Goal: Task Accomplishment & Management: Complete application form

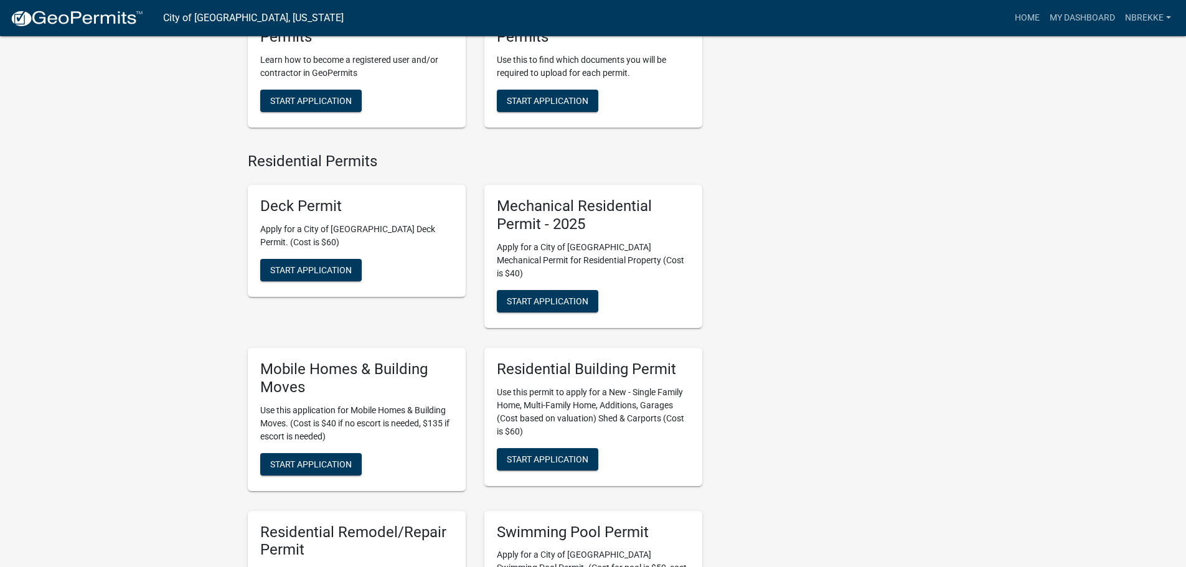
scroll to position [436, 0]
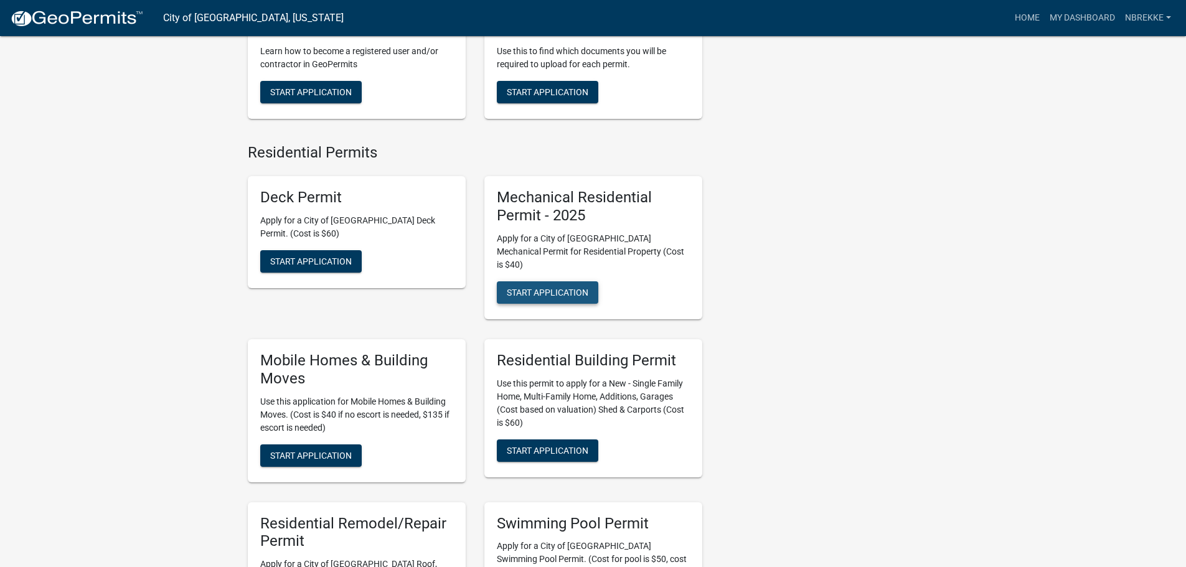
click at [578, 288] on span "Start Application" at bounding box center [548, 293] width 82 height 10
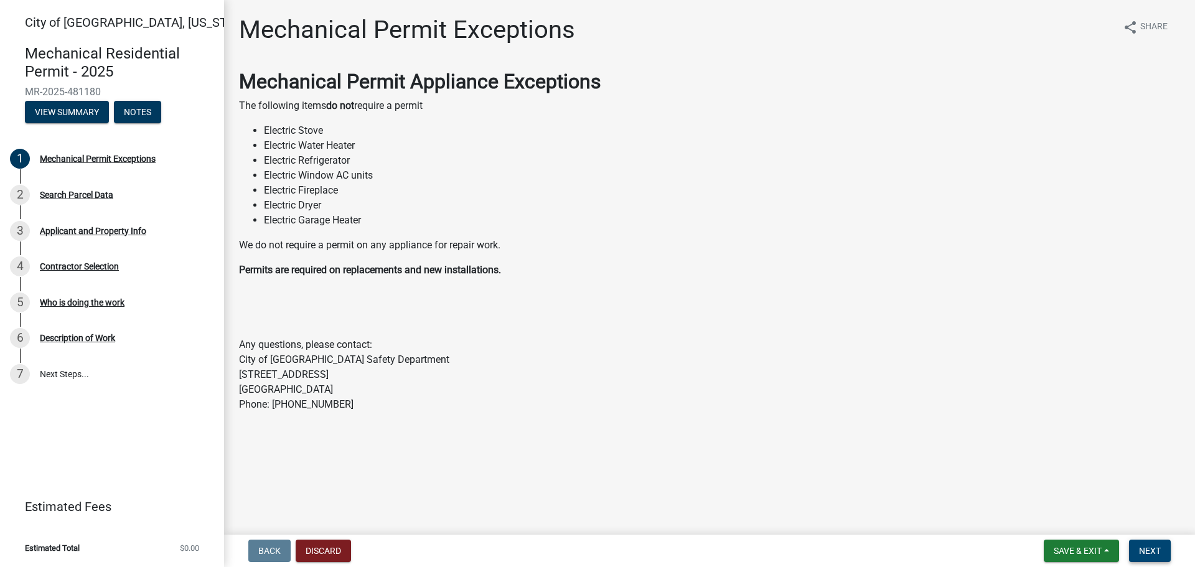
click at [1144, 553] on span "Next" at bounding box center [1150, 551] width 22 height 10
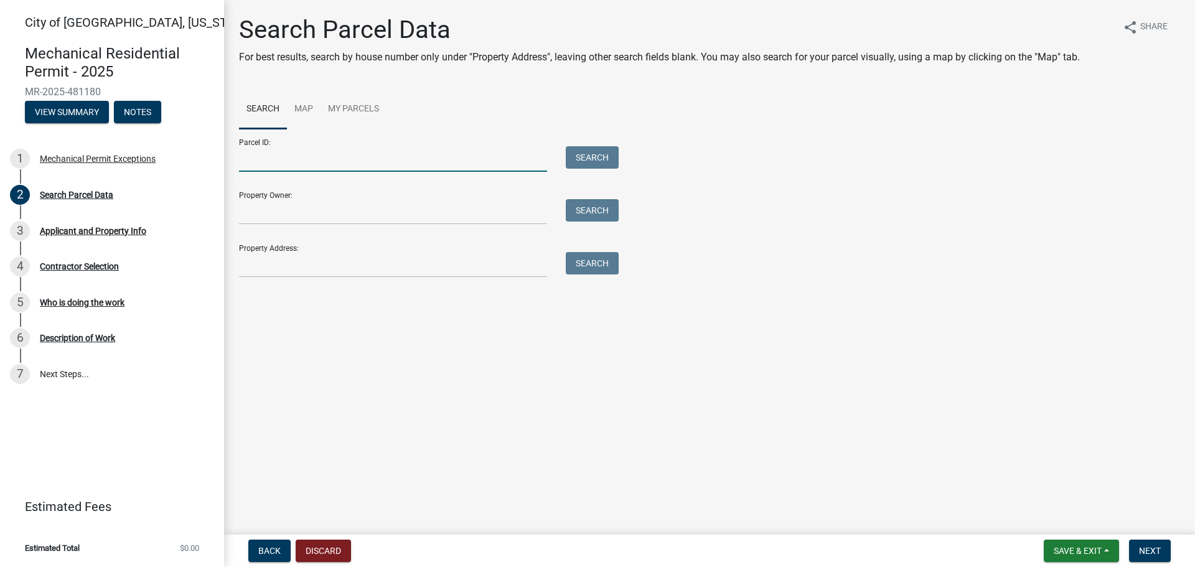
click at [315, 157] on input "Parcel ID:" at bounding box center [393, 159] width 308 height 26
click at [304, 202] on input "Property Owner:" at bounding box center [393, 212] width 308 height 26
type input "L"
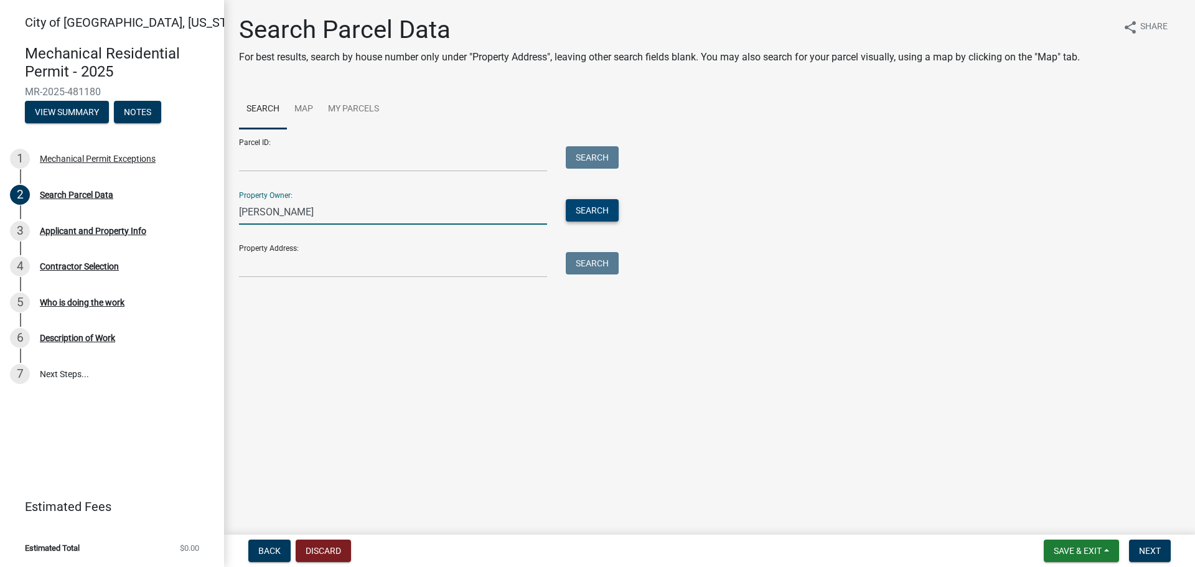
type input "[PERSON_NAME]"
click at [603, 205] on button "Search" at bounding box center [592, 210] width 53 height 22
click at [422, 205] on input "[PERSON_NAME]" at bounding box center [393, 212] width 308 height 26
click at [421, 206] on input "[PERSON_NAME]" at bounding box center [393, 212] width 308 height 26
click at [420, 207] on input "[PERSON_NAME]" at bounding box center [393, 212] width 308 height 26
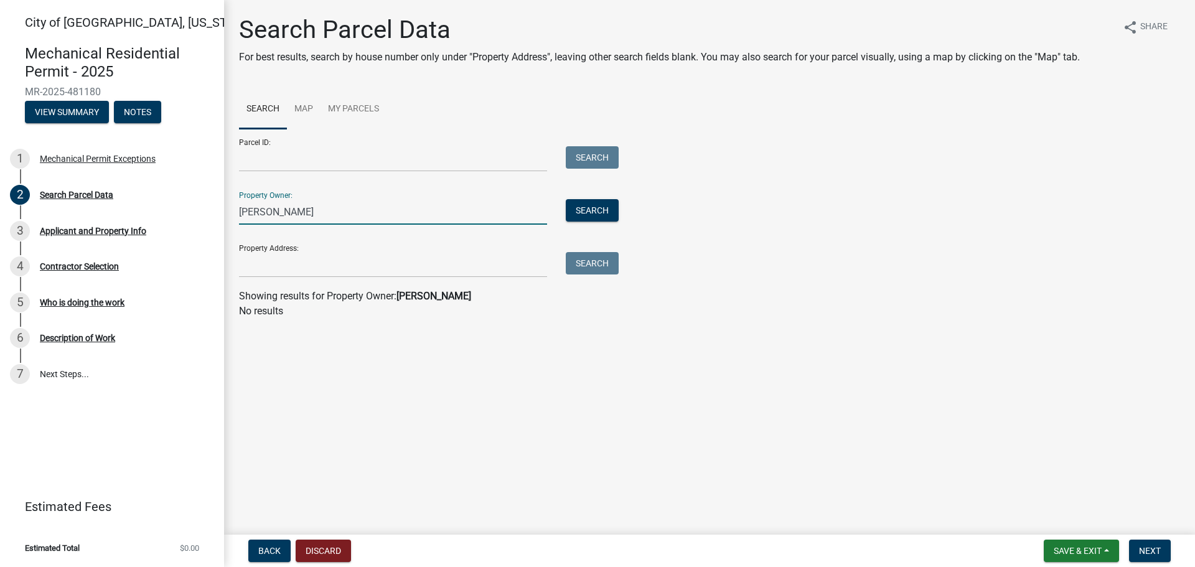
click at [418, 207] on input "[PERSON_NAME]" at bounding box center [393, 212] width 308 height 26
drag, startPoint x: 407, startPoint y: 205, endPoint x: 215, endPoint y: 207, distance: 191.7
click at [215, 207] on div "City of [GEOGRAPHIC_DATA], [US_STATE] Mechanical Residential Permit - 2025 MR-2…" at bounding box center [597, 283] width 1195 height 567
click at [377, 256] on input "Property Address:" at bounding box center [393, 265] width 308 height 26
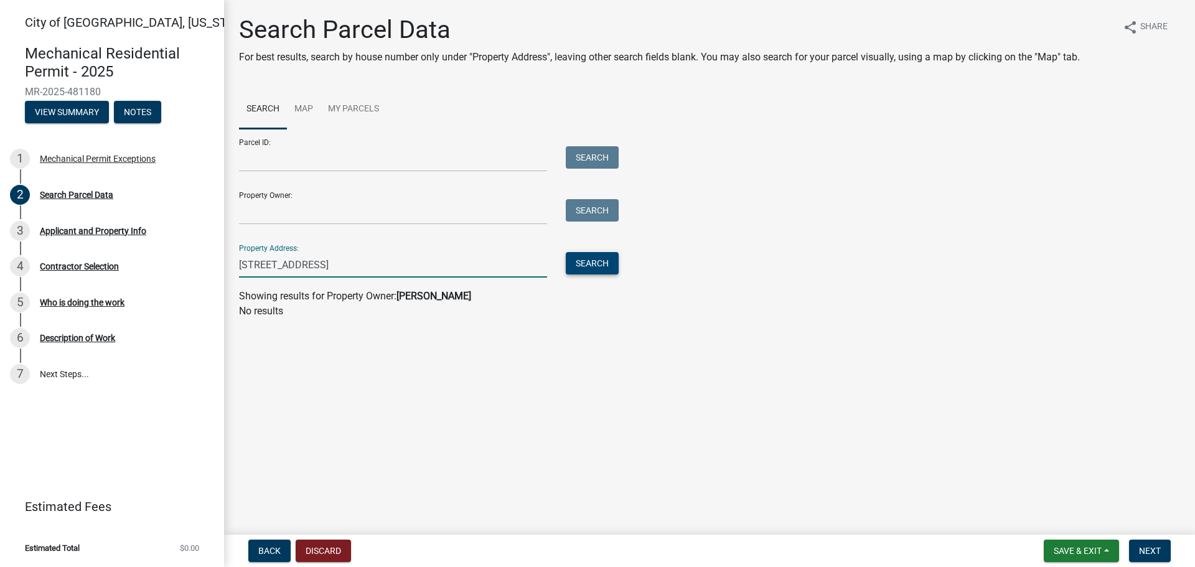
type input "[STREET_ADDRESS]"
click at [581, 263] on button "Search" at bounding box center [592, 263] width 53 height 22
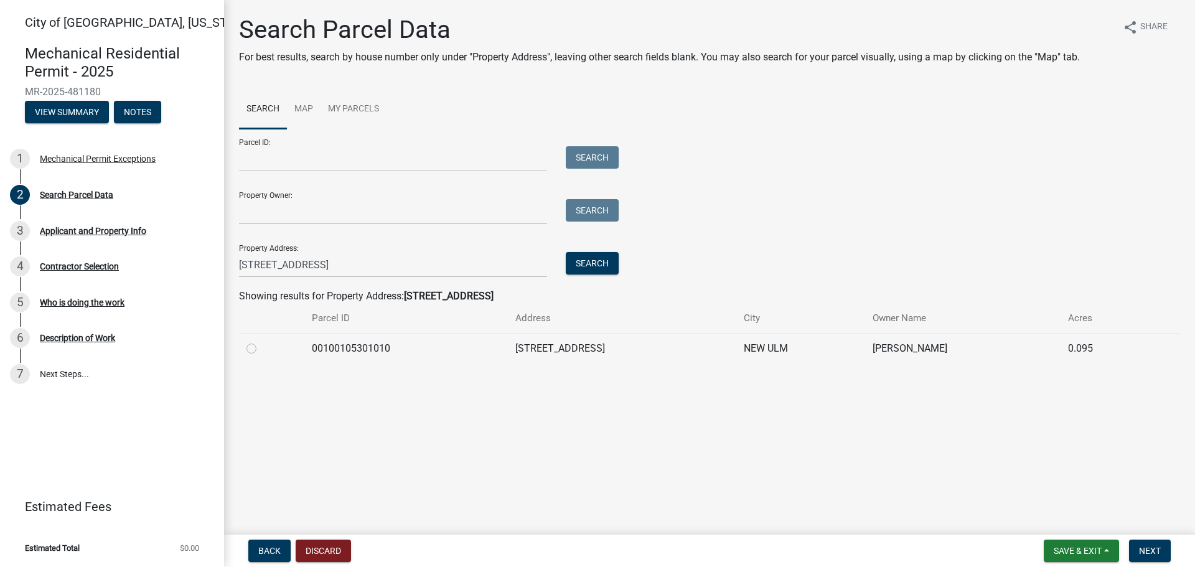
click at [261, 341] on label at bounding box center [261, 341] width 0 height 0
click at [261, 348] on input "radio" at bounding box center [265, 345] width 8 height 8
radio input "true"
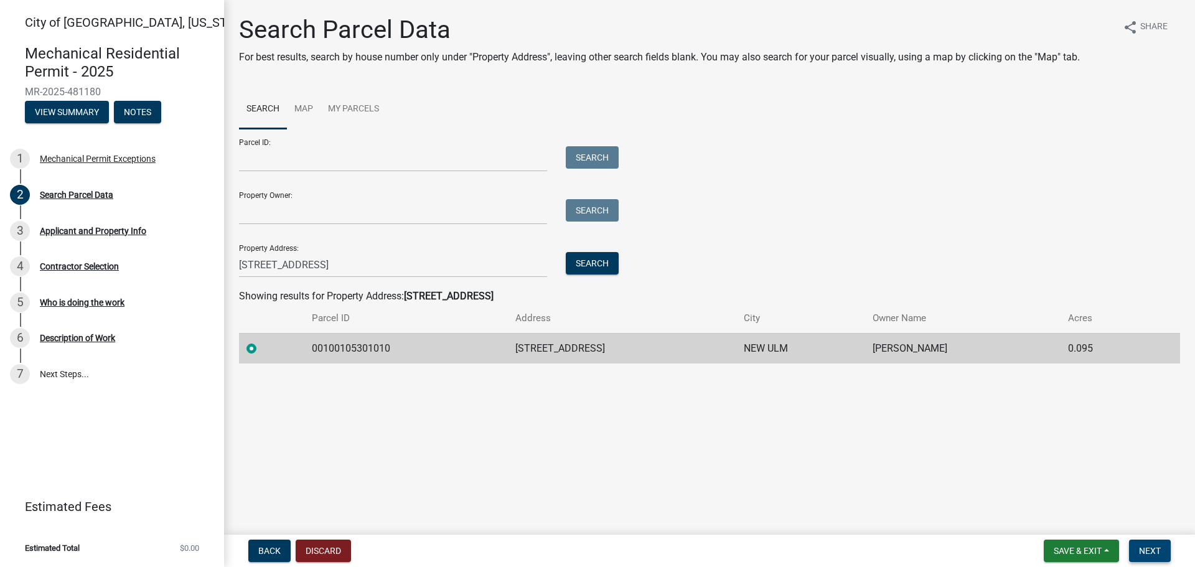
click at [1135, 544] on button "Next" at bounding box center [1150, 551] width 42 height 22
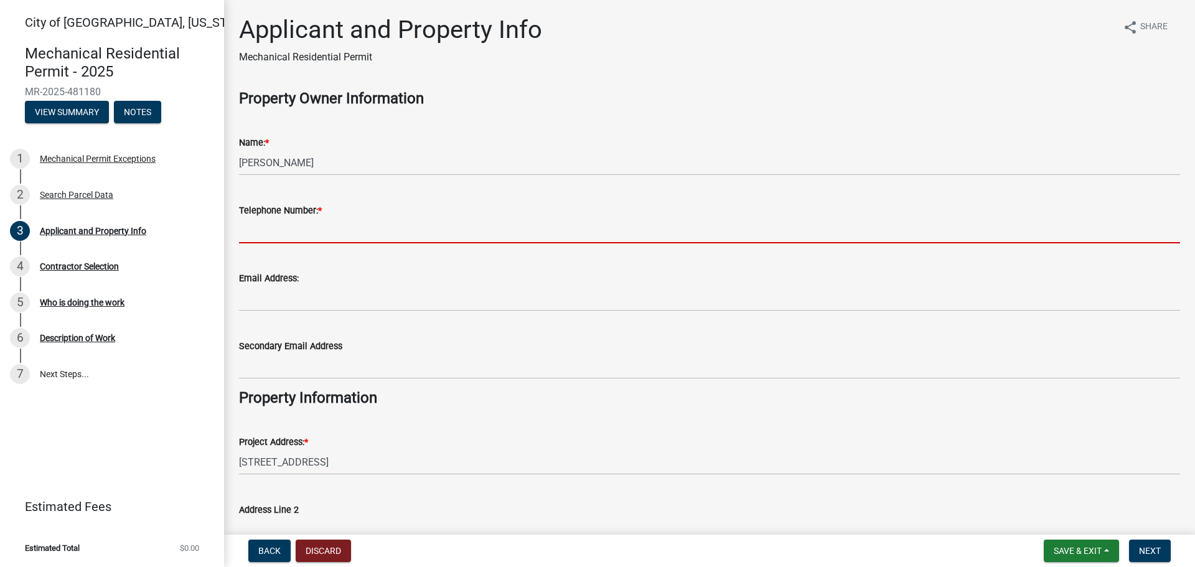
click at [376, 231] on input "Telephone Number: *" at bounding box center [709, 231] width 941 height 26
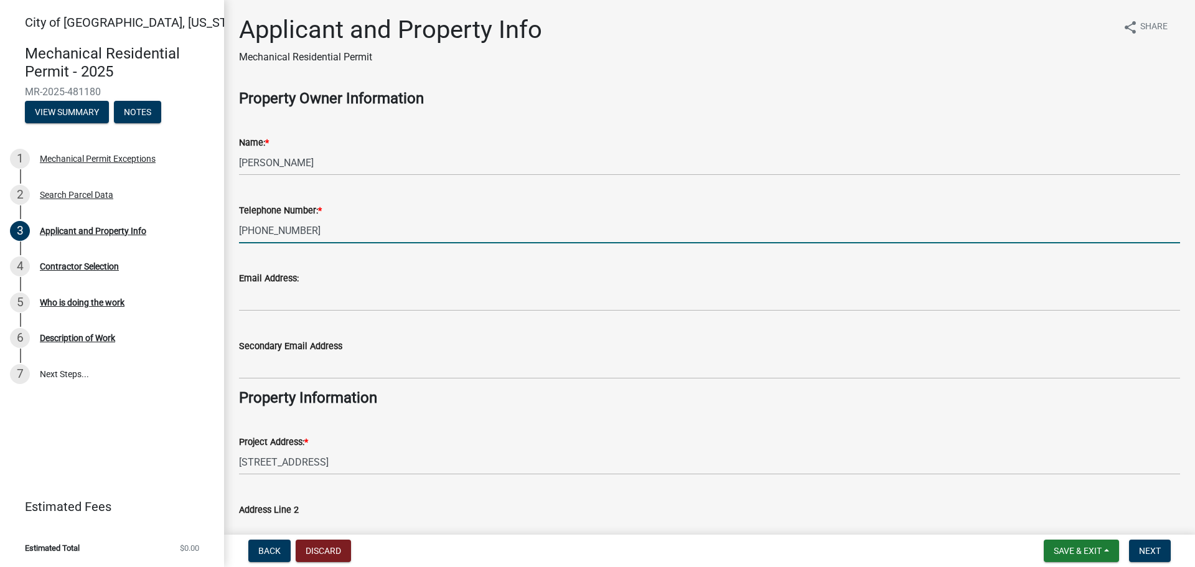
type input "[PHONE_NUMBER]"
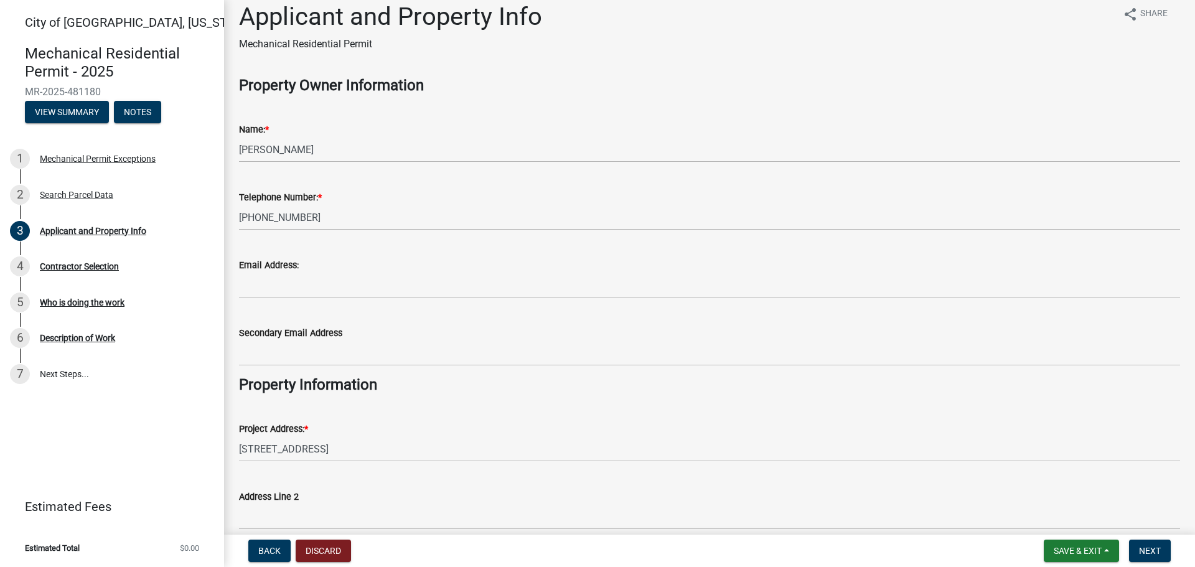
scroll to position [240, 0]
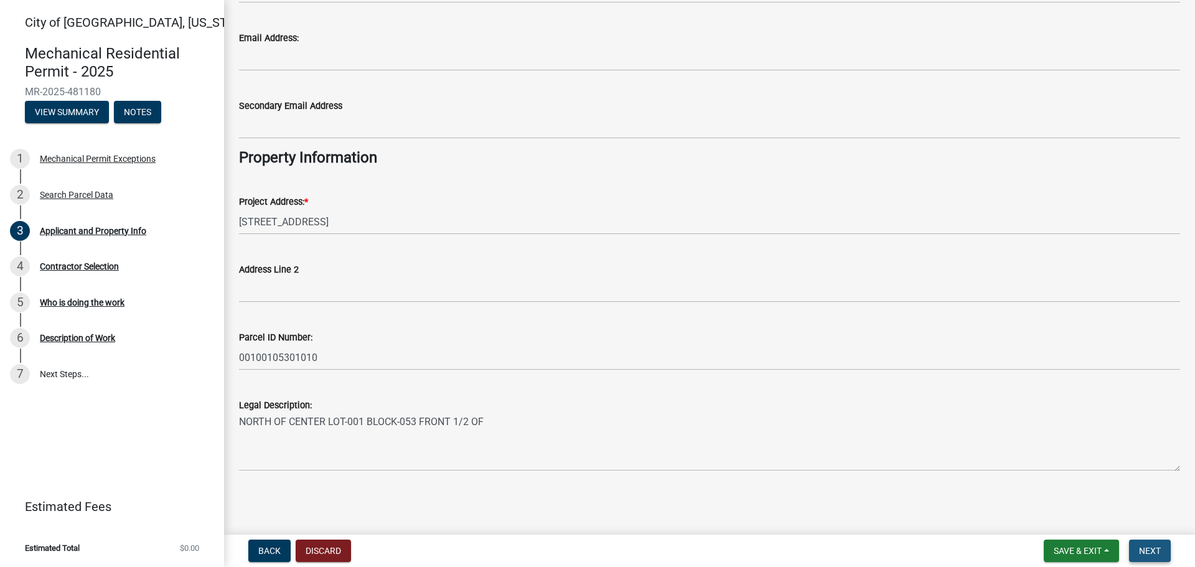
click at [1140, 543] on button "Next" at bounding box center [1150, 551] width 42 height 22
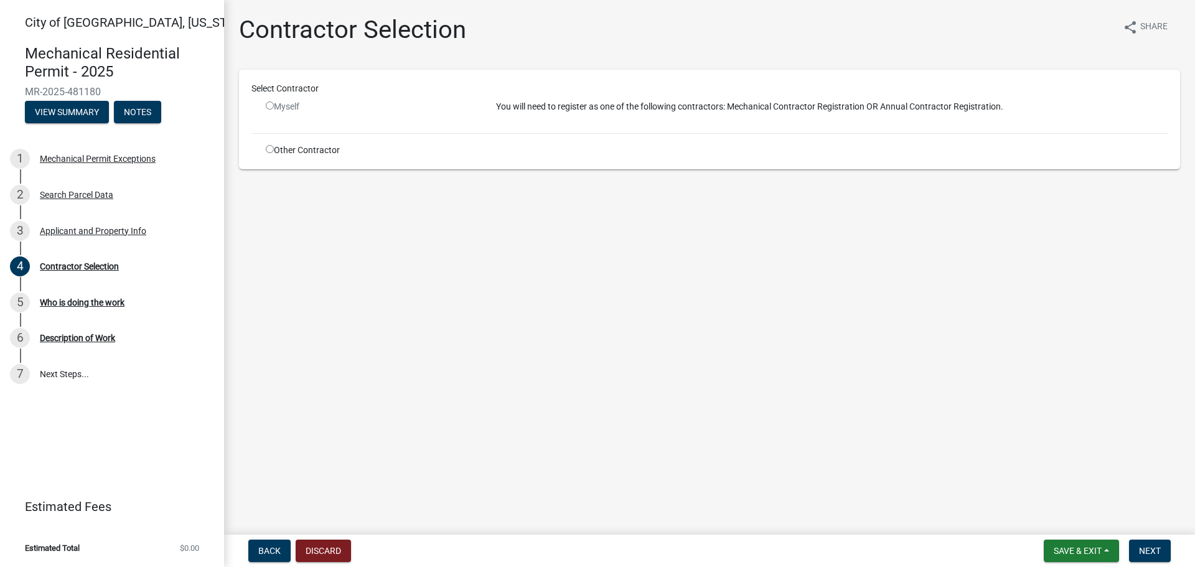
click at [270, 149] on input "radio" at bounding box center [270, 149] width 8 height 8
radio input "true"
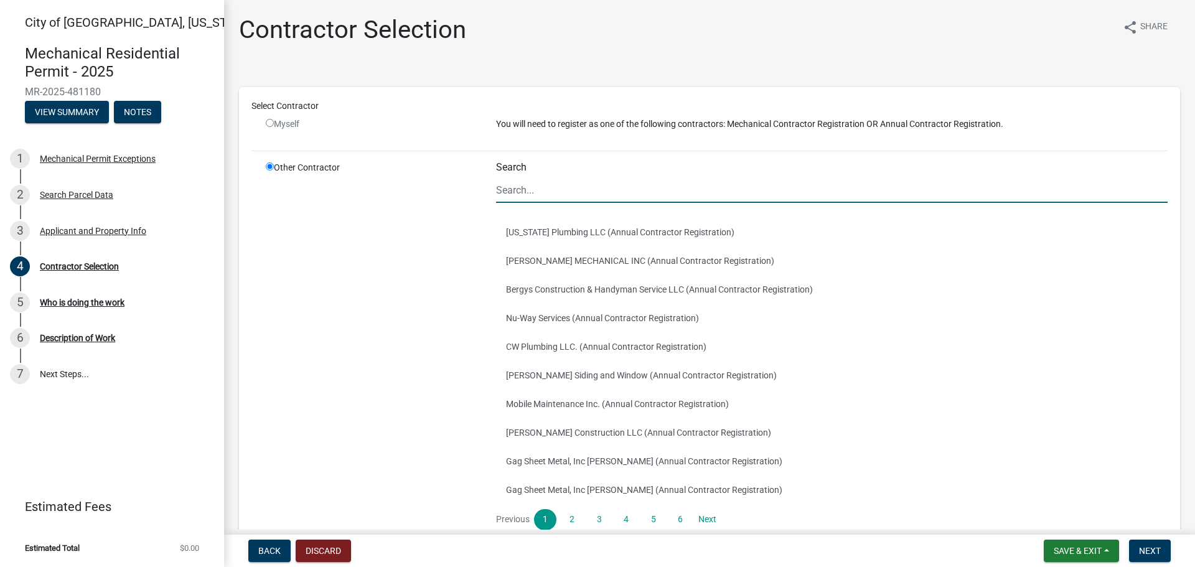
click at [545, 184] on input "Search" at bounding box center [832, 190] width 672 height 26
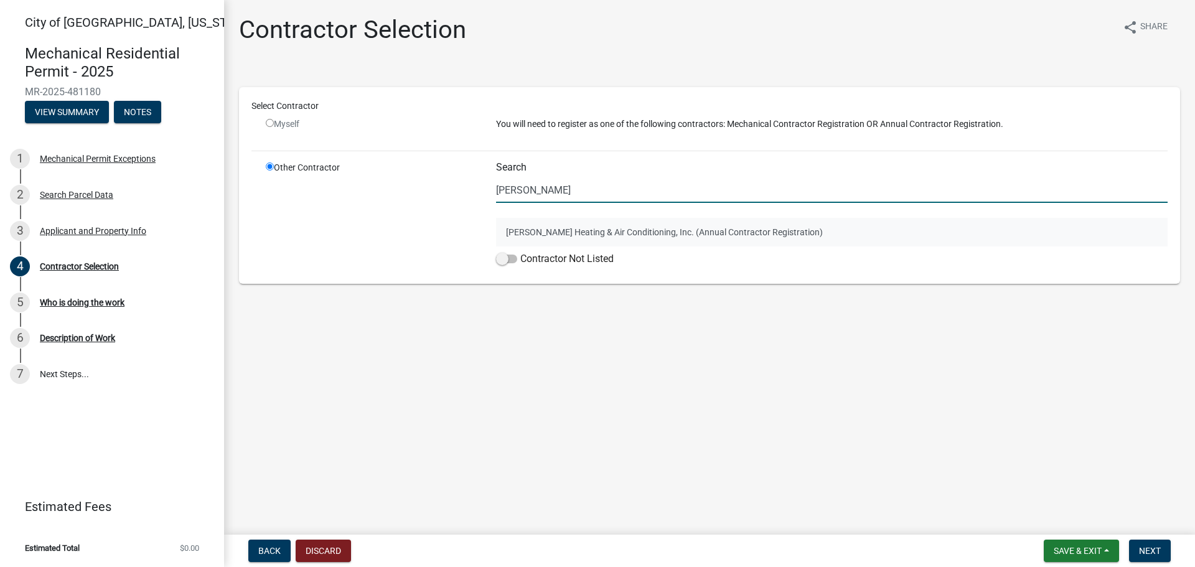
type input "[PERSON_NAME]"
click at [558, 223] on button "[PERSON_NAME] Heating & Air Conditioning, Inc. (Annual Contractor Registration)" at bounding box center [832, 232] width 672 height 29
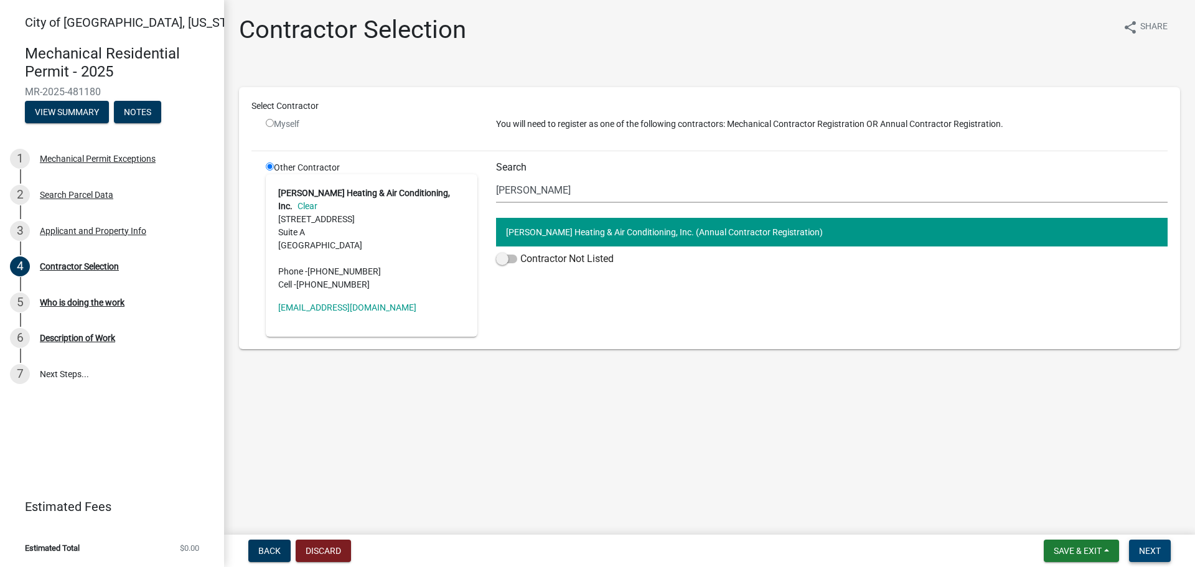
click at [1135, 548] on button "Next" at bounding box center [1150, 551] width 42 height 22
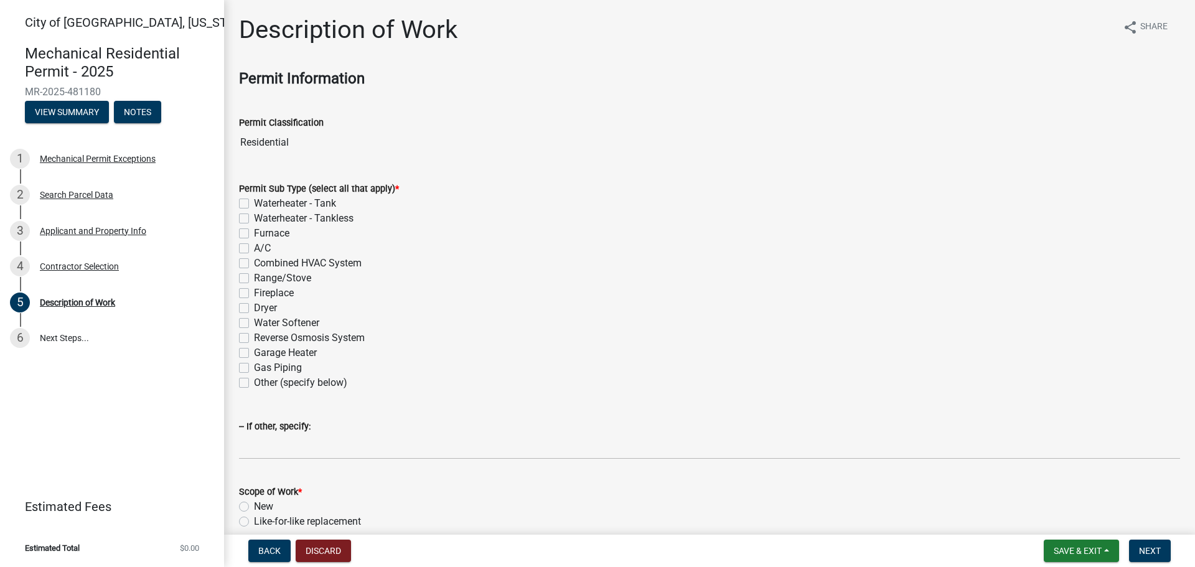
click at [254, 235] on label "Furnace" at bounding box center [271, 233] width 35 height 15
click at [254, 234] on input "Furnace" at bounding box center [258, 230] width 8 height 8
checkbox input "true"
checkbox input "false"
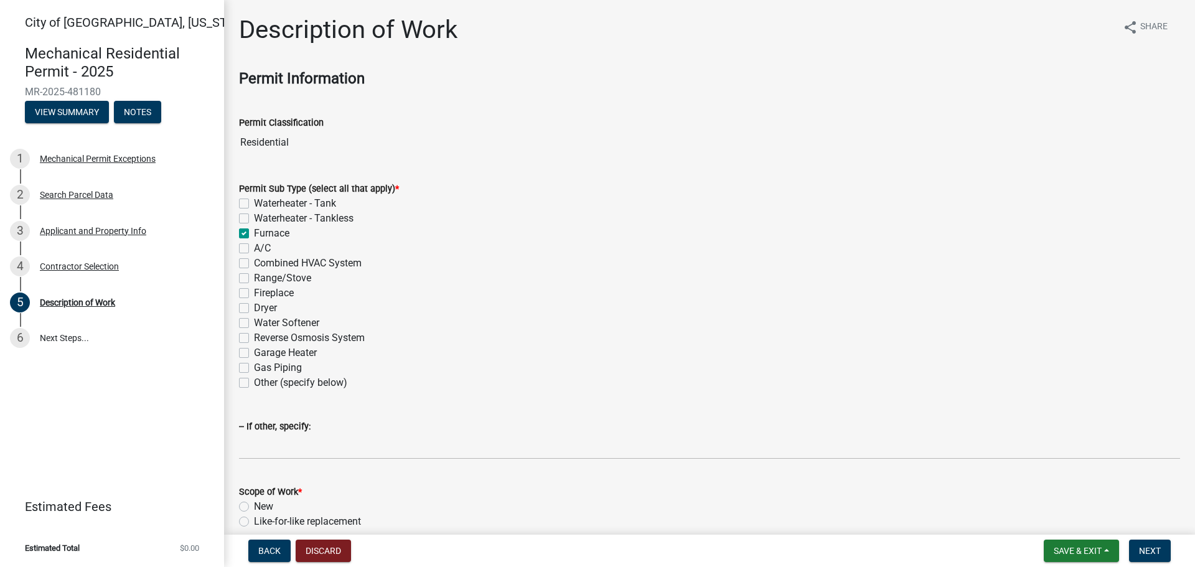
checkbox input "true"
checkbox input "false"
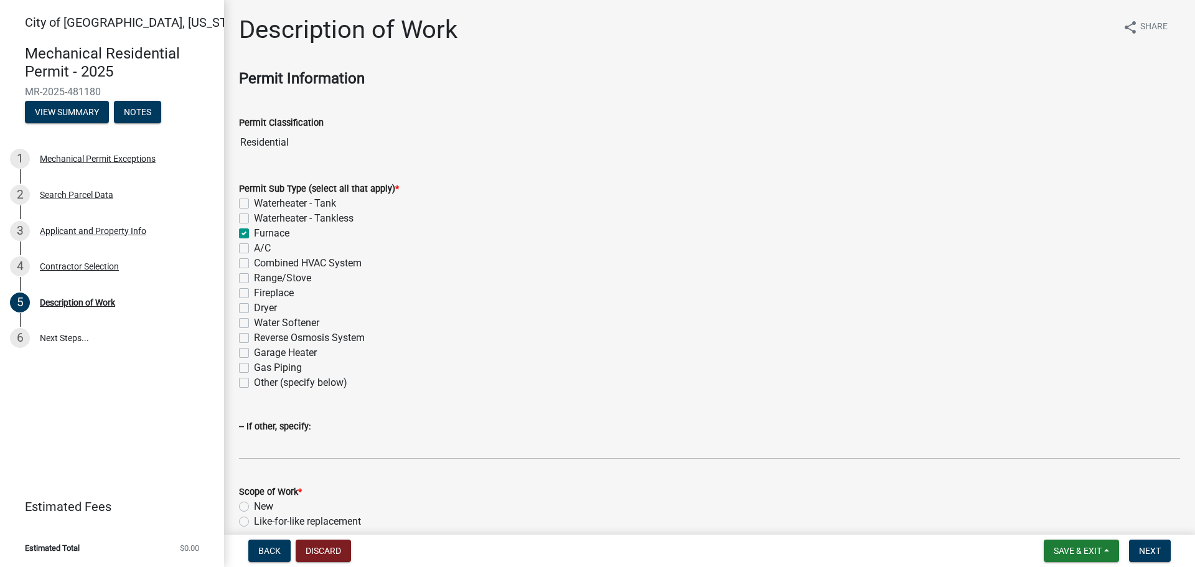
checkbox input "false"
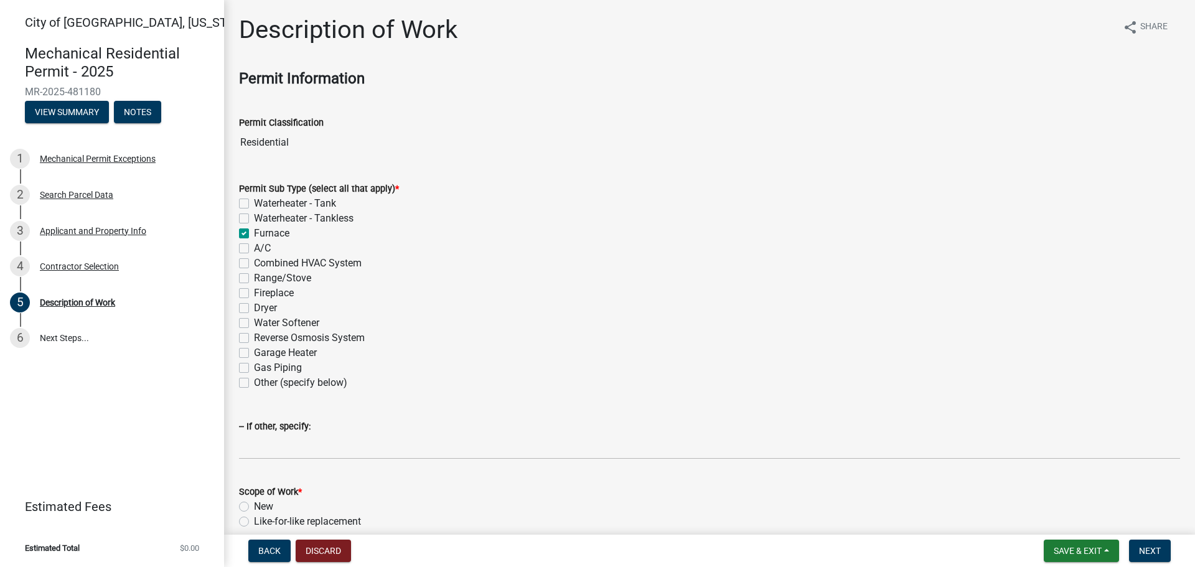
checkbox input "false"
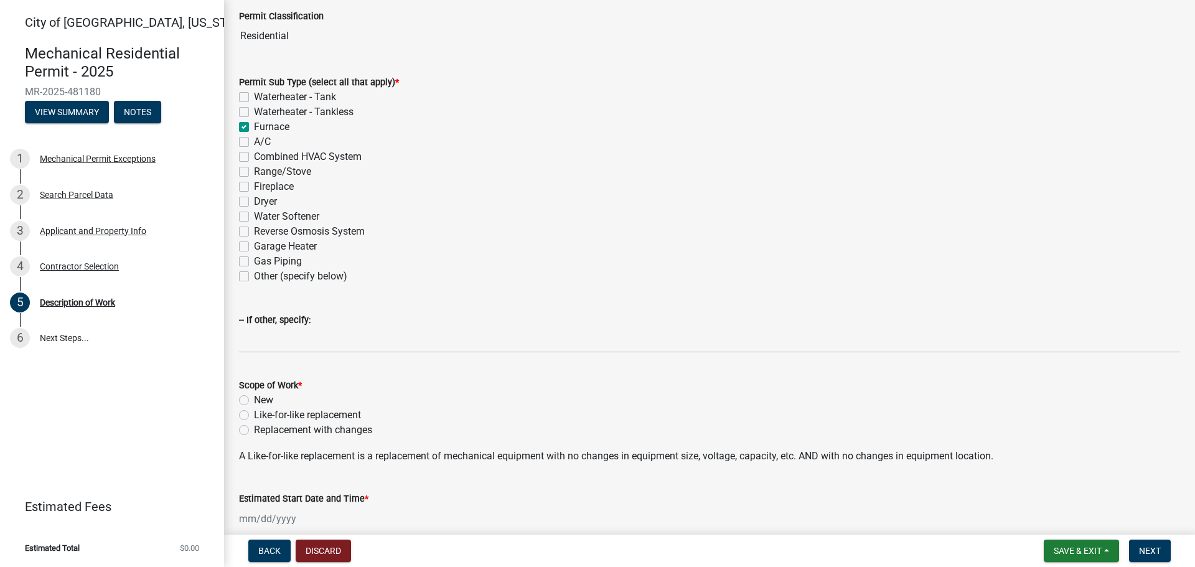
scroll to position [124, 0]
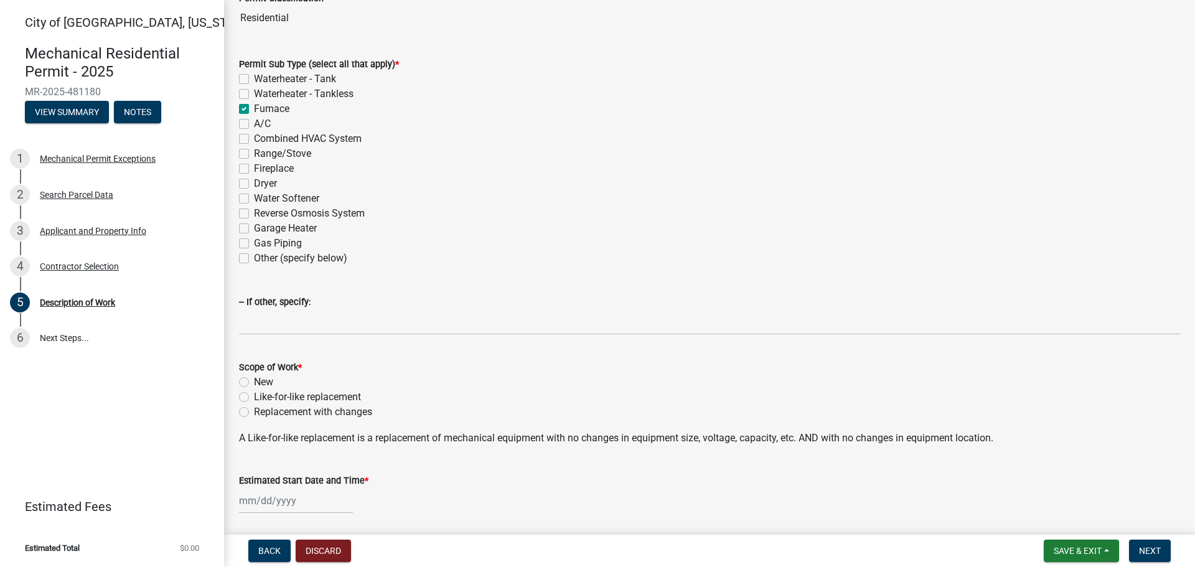
click at [254, 396] on label "Like-for-like replacement" at bounding box center [307, 397] width 107 height 15
click at [254, 396] on input "Like-for-like replacement" at bounding box center [258, 394] width 8 height 8
radio input "true"
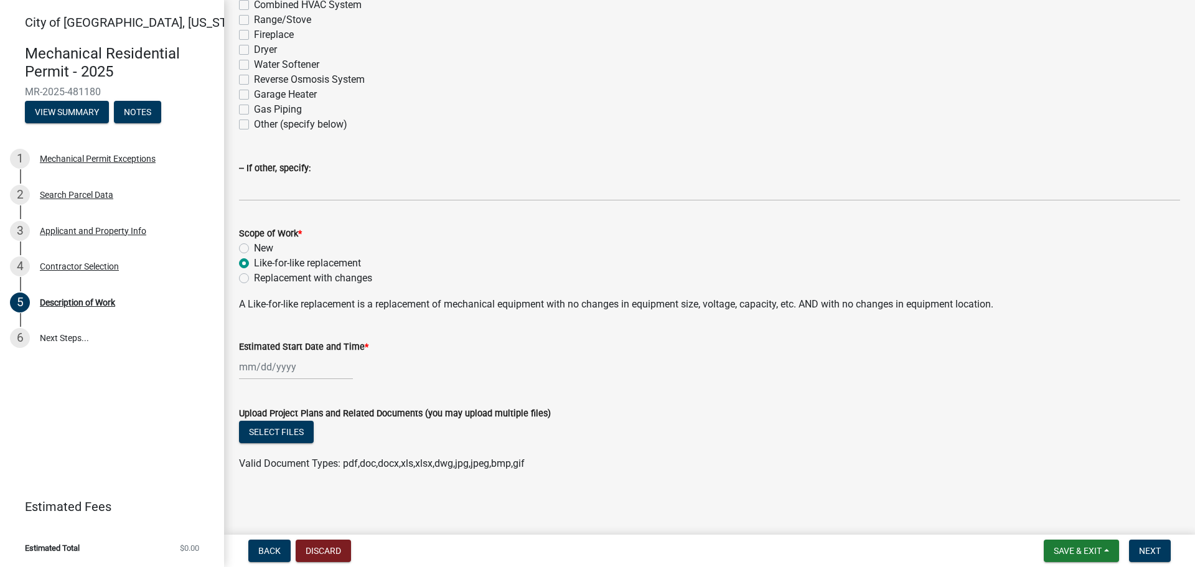
scroll to position [260, 0]
click at [331, 366] on div at bounding box center [296, 366] width 114 height 26
select select "9"
select select "2025"
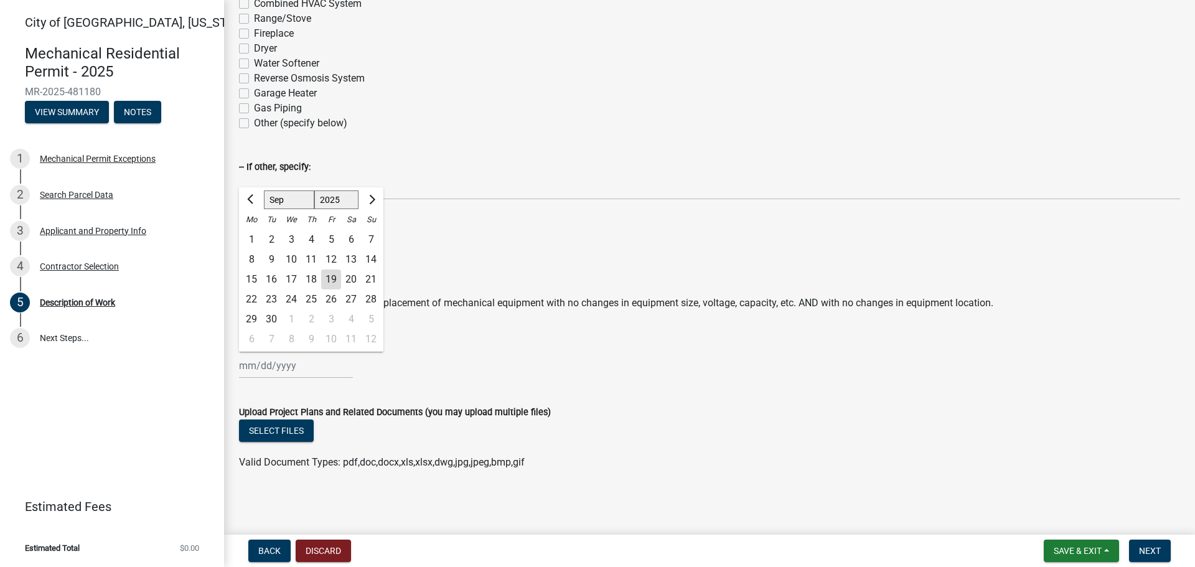
click at [293, 302] on div "24" at bounding box center [291, 299] width 20 height 20
type input "[DATE]"
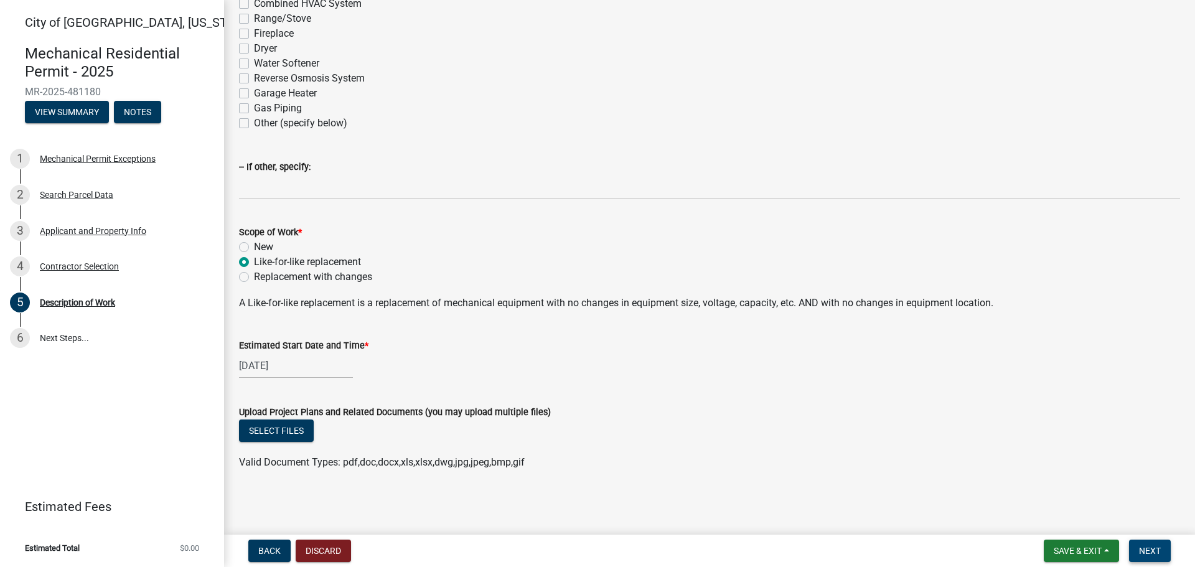
click at [1137, 548] on button "Next" at bounding box center [1150, 551] width 42 height 22
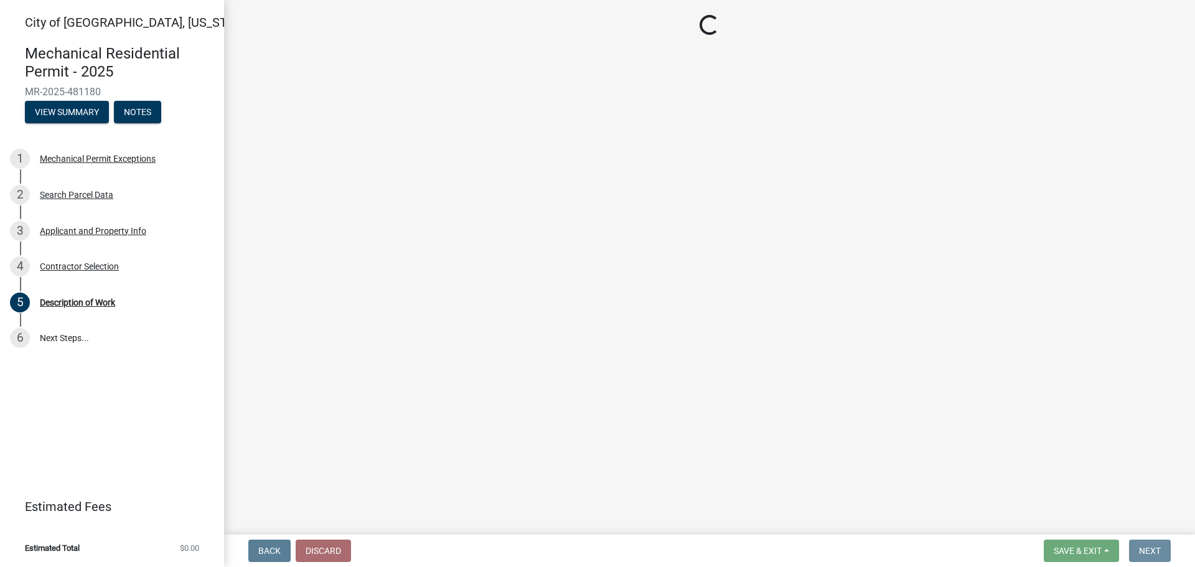
scroll to position [0, 0]
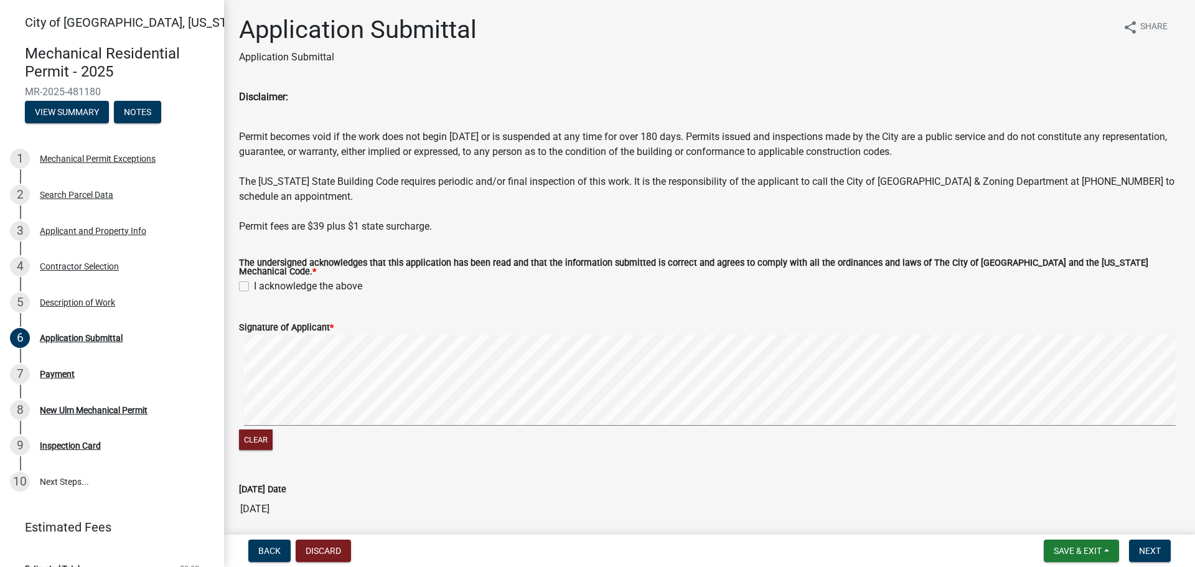
click at [254, 280] on label "I acknowledge the above" at bounding box center [308, 286] width 108 height 15
click at [254, 280] on input "I acknowledge the above" at bounding box center [258, 283] width 8 height 8
checkbox input "true"
click at [268, 429] on button "Clear" at bounding box center [256, 439] width 34 height 21
click at [266, 430] on button "Clear" at bounding box center [256, 439] width 34 height 21
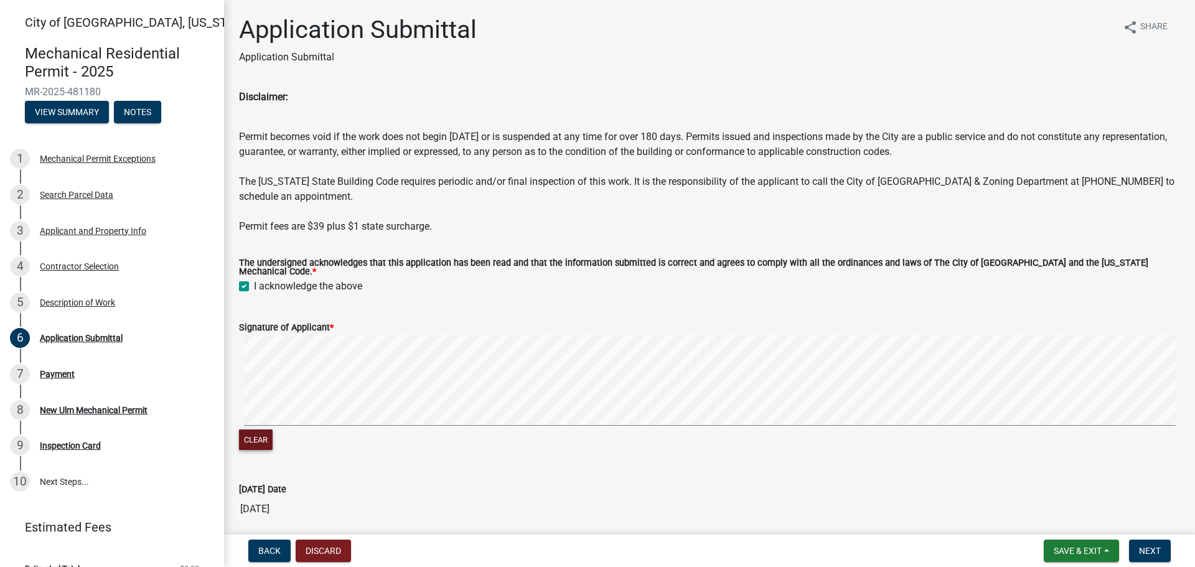
drag, startPoint x: 268, startPoint y: 435, endPoint x: 270, endPoint y: 421, distance: 13.9
click at [267, 433] on button "Clear" at bounding box center [256, 439] width 34 height 21
click at [256, 437] on button "Clear" at bounding box center [256, 439] width 34 height 21
click at [263, 434] on button "Clear" at bounding box center [256, 439] width 34 height 21
drag, startPoint x: 262, startPoint y: 433, endPoint x: 266, endPoint y: 424, distance: 10.1
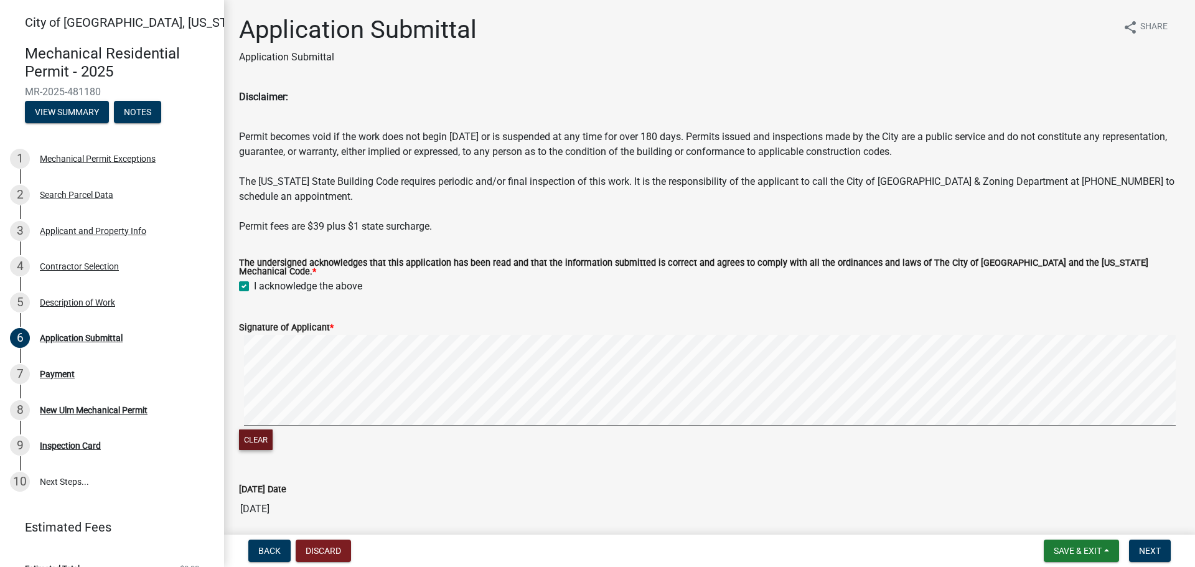
click at [266, 424] on div "Clear" at bounding box center [709, 394] width 941 height 118
click at [263, 429] on button "Clear" at bounding box center [256, 439] width 34 height 21
drag, startPoint x: 258, startPoint y: 440, endPoint x: 270, endPoint y: 424, distance: 20.0
click at [259, 434] on button "Clear" at bounding box center [256, 439] width 34 height 21
click at [262, 436] on button "Clear" at bounding box center [256, 439] width 34 height 21
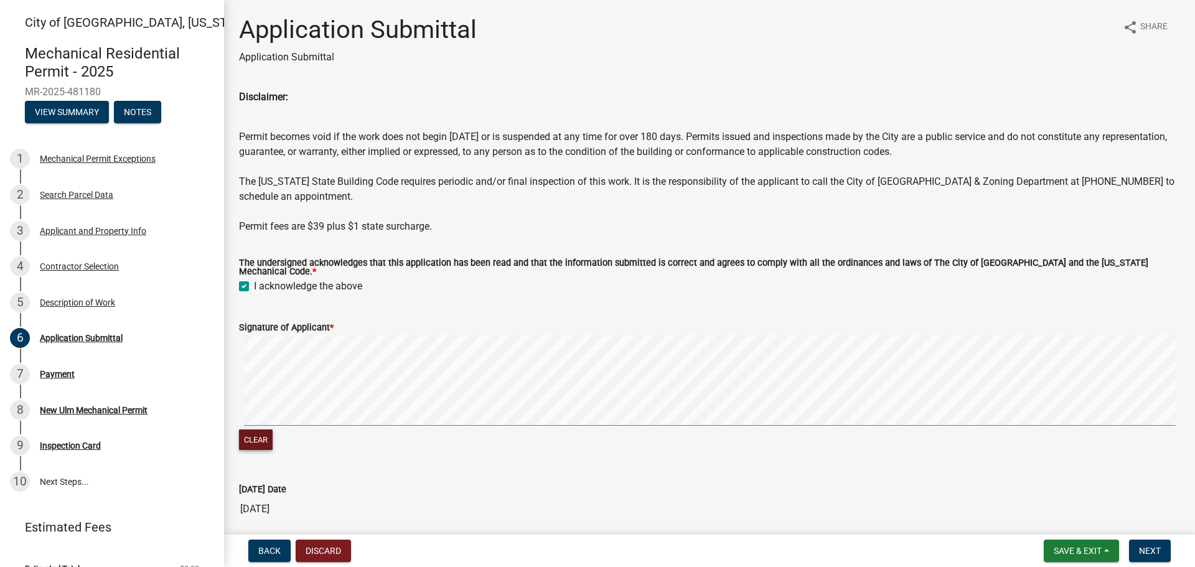
click at [246, 439] on button "Clear" at bounding box center [256, 439] width 34 height 21
drag, startPoint x: 253, startPoint y: 442, endPoint x: 265, endPoint y: 421, distance: 23.4
click at [253, 441] on button "Clear" at bounding box center [256, 439] width 34 height 21
click at [1138, 550] on button "Next" at bounding box center [1150, 551] width 42 height 22
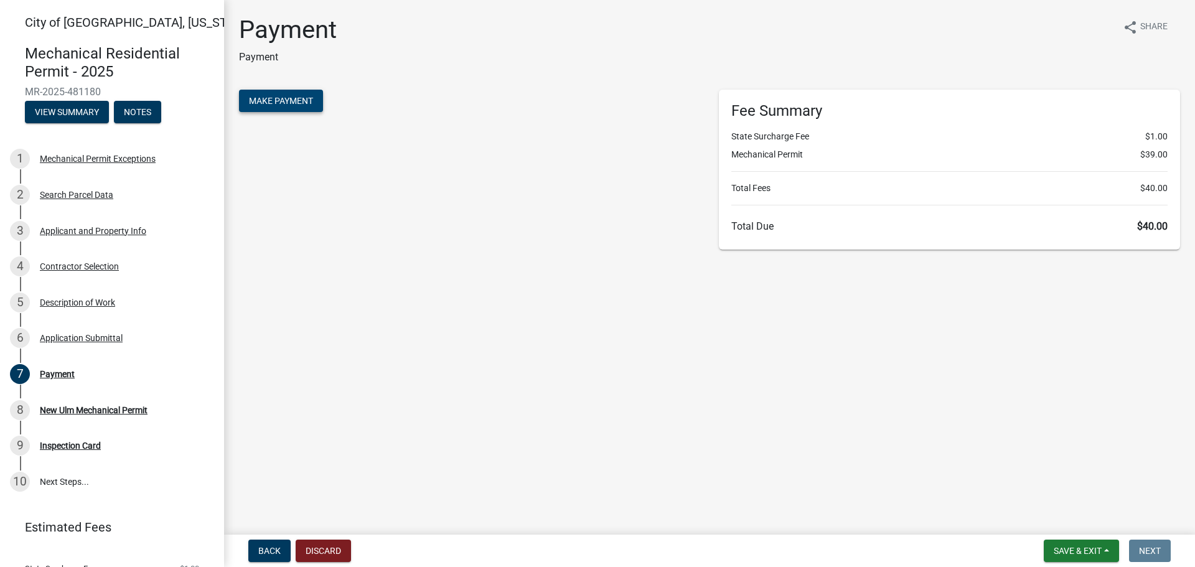
click at [312, 108] on button "Make Payment" at bounding box center [281, 101] width 84 height 22
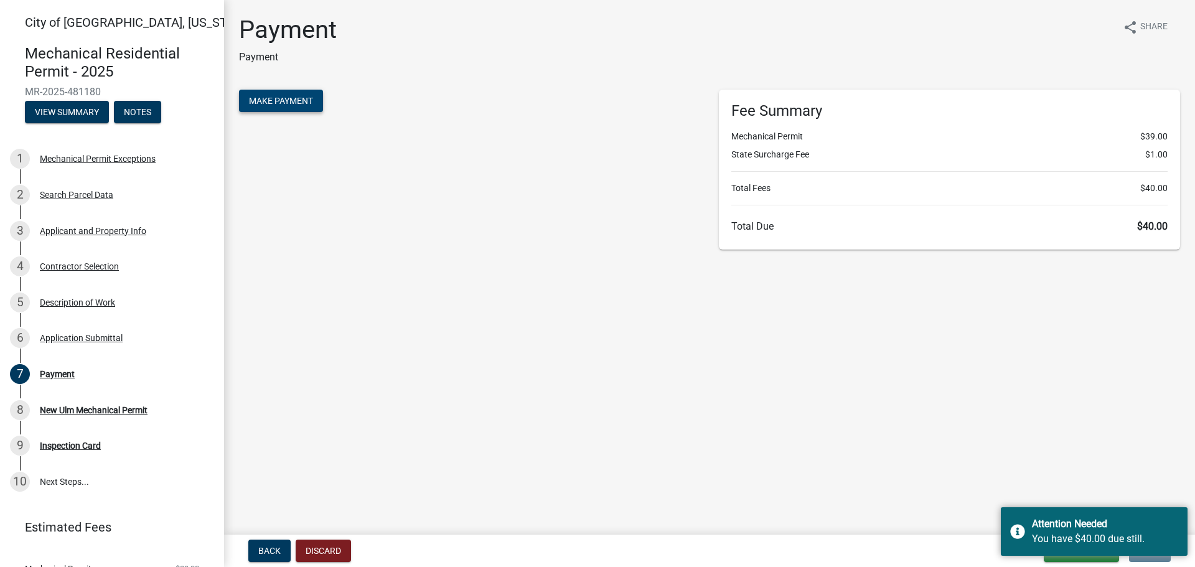
click at [300, 109] on button "Make Payment" at bounding box center [281, 101] width 84 height 22
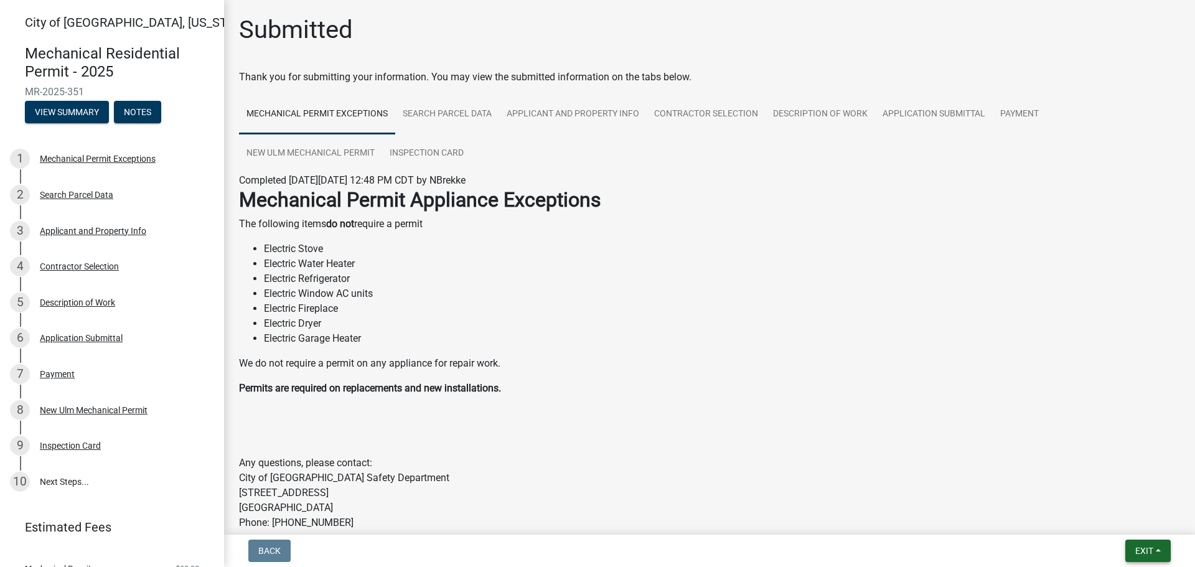
click at [1141, 546] on span "Exit" at bounding box center [1144, 551] width 18 height 10
click at [1128, 519] on button "Save & Exit" at bounding box center [1121, 519] width 100 height 30
